Goal: Transaction & Acquisition: Purchase product/service

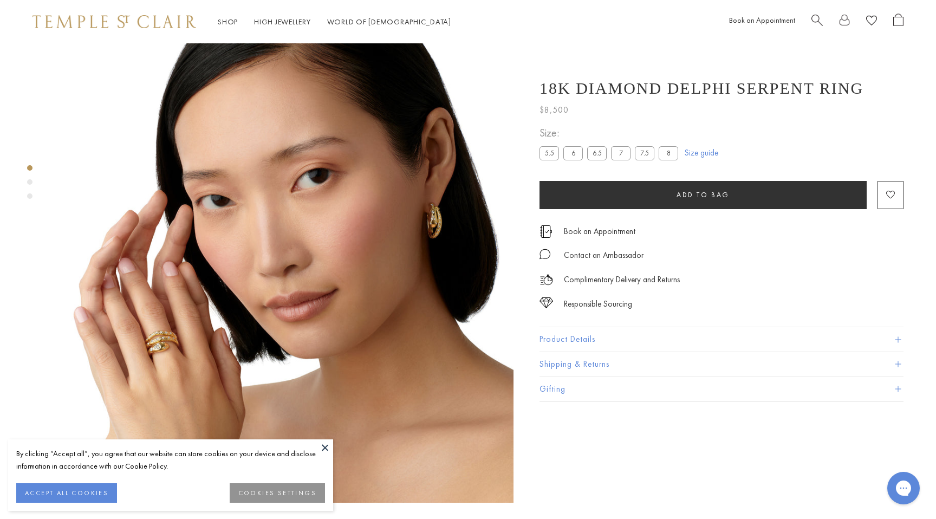
click at [576, 154] on label "6" at bounding box center [572, 153] width 19 height 14
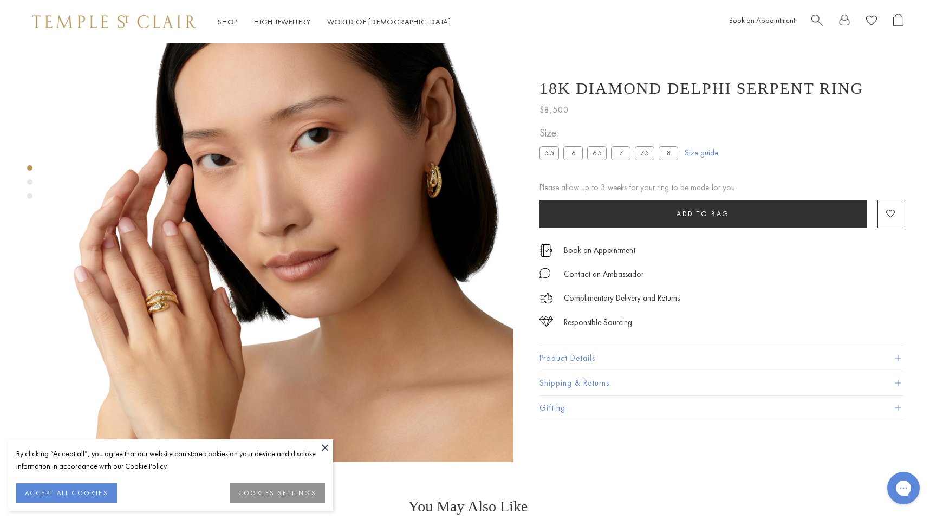
scroll to position [43, 0]
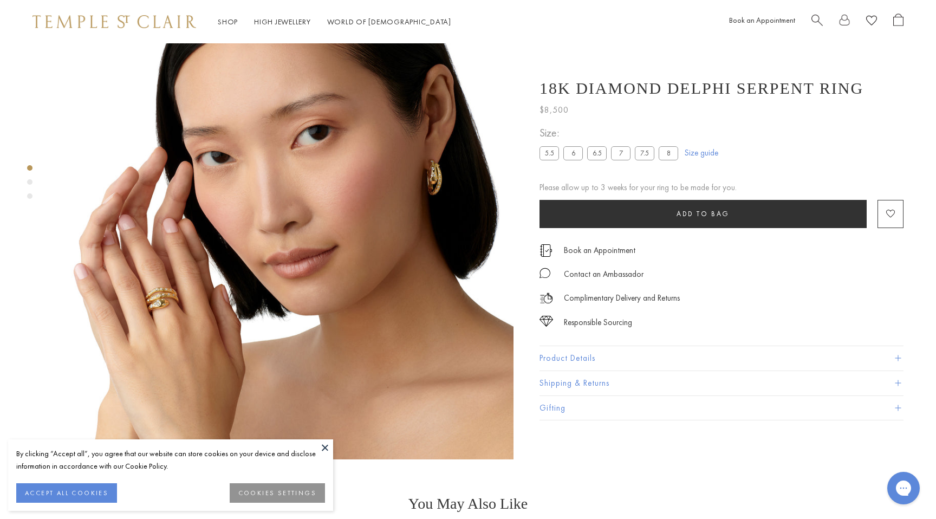
click at [643, 153] on label "7.5" at bounding box center [644, 153] width 19 height 14
click at [668, 155] on label "8" at bounding box center [667, 153] width 19 height 14
click at [611, 160] on li "7" at bounding box center [620, 153] width 19 height 14
click at [617, 156] on label "7" at bounding box center [620, 153] width 19 height 14
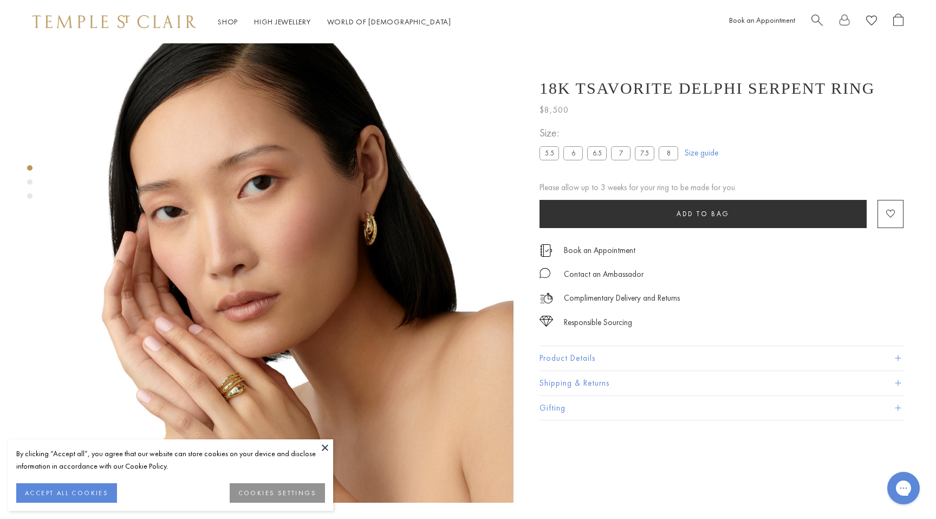
click at [570, 81] on h1 "18K Tsavorite Delphi Serpent Ring" at bounding box center [706, 88] width 335 height 18
copy div "18K Tsavorite Delphi Serpent Ring"
click at [29, 181] on div "Product gallery navigation" at bounding box center [29, 181] width 5 height 5
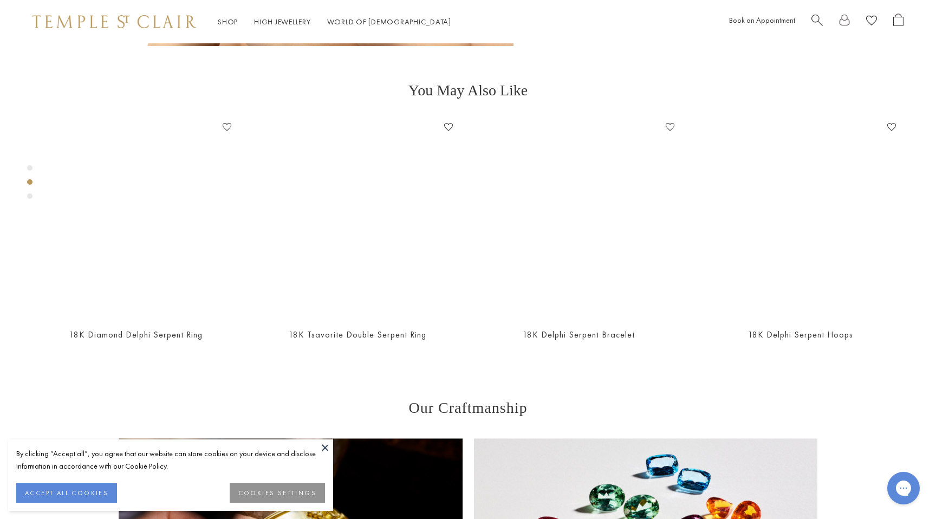
scroll to position [459, 0]
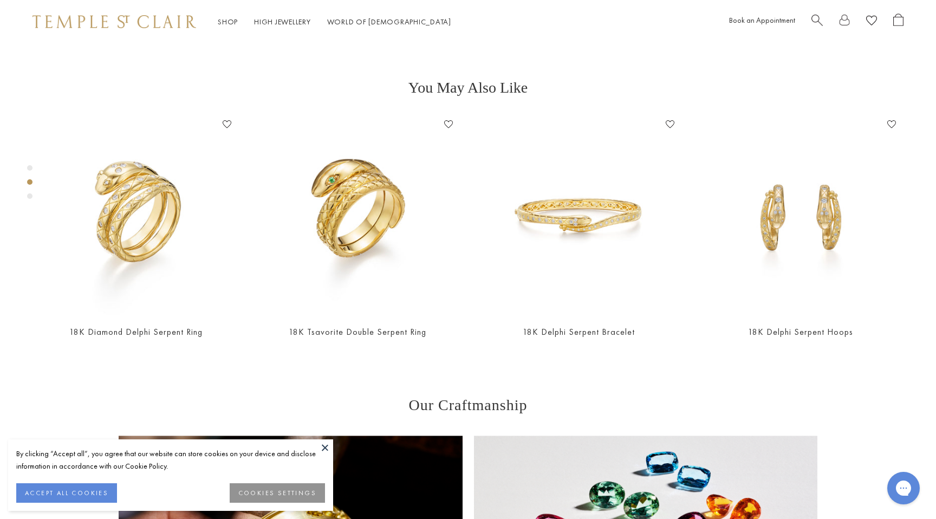
click at [30, 197] on div "Product gallery navigation" at bounding box center [29, 195] width 5 height 5
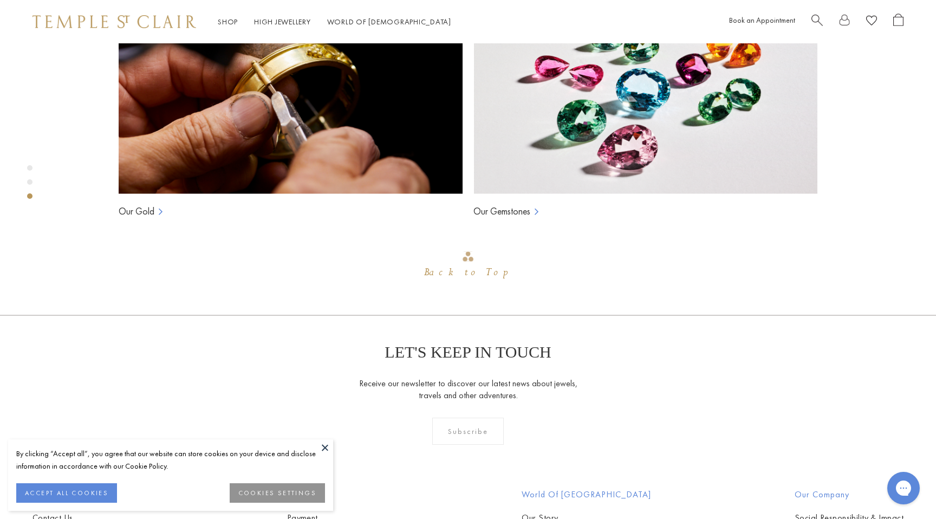
scroll to position [918, 0]
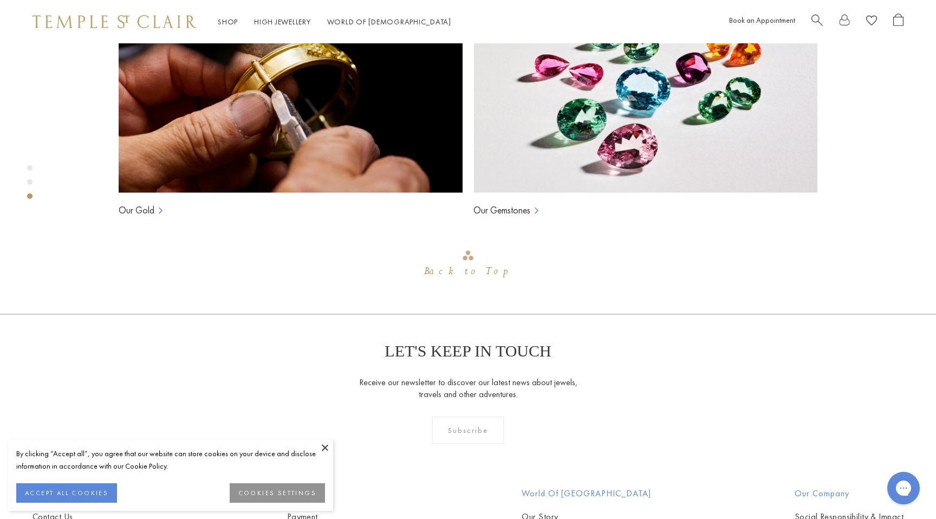
click at [30, 166] on div "Product gallery navigation" at bounding box center [29, 167] width 5 height 5
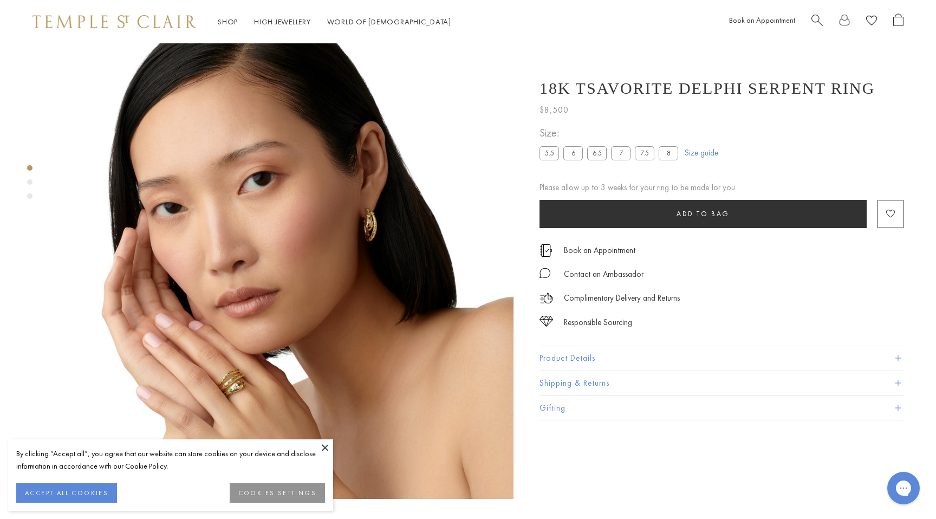
scroll to position [0, 0]
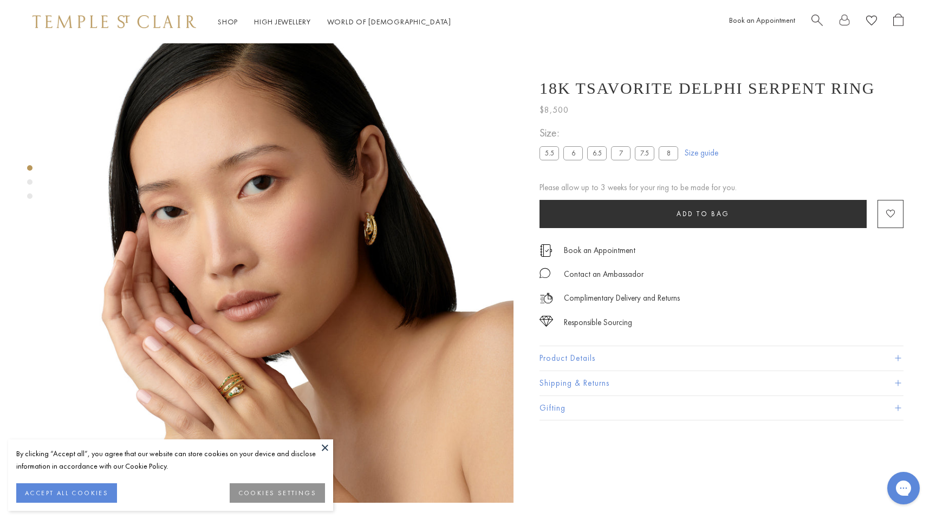
click at [192, 165] on img at bounding box center [283, 272] width 459 height 459
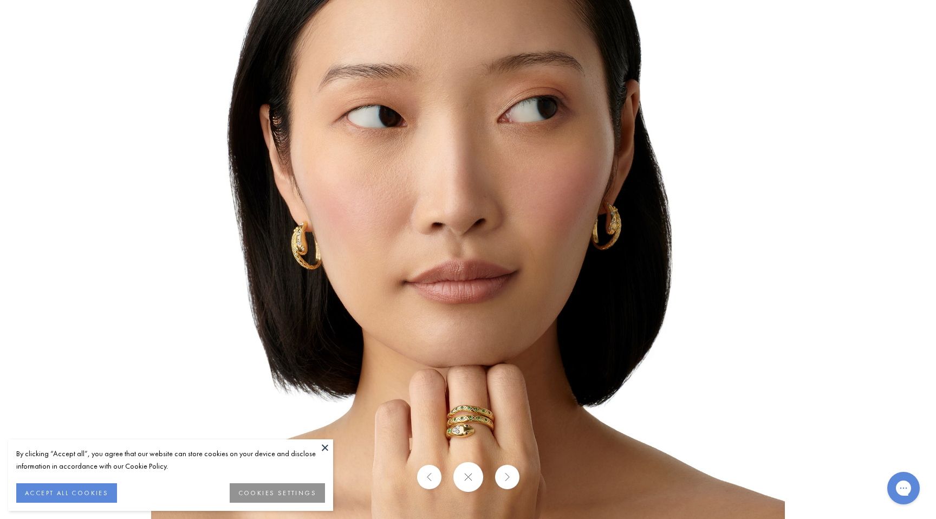
click at [466, 475] on button at bounding box center [468, 477] width 30 height 30
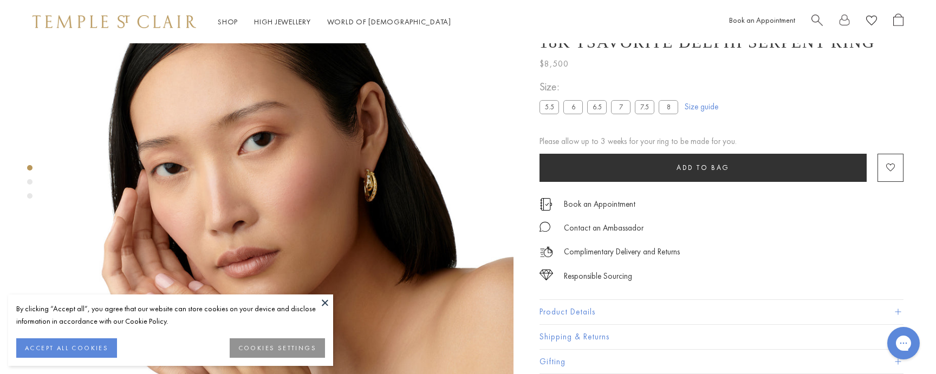
click at [622, 110] on label "7" at bounding box center [620, 107] width 19 height 14
click at [670, 108] on label "8" at bounding box center [667, 107] width 19 height 14
